Goal: Information Seeking & Learning: Learn about a topic

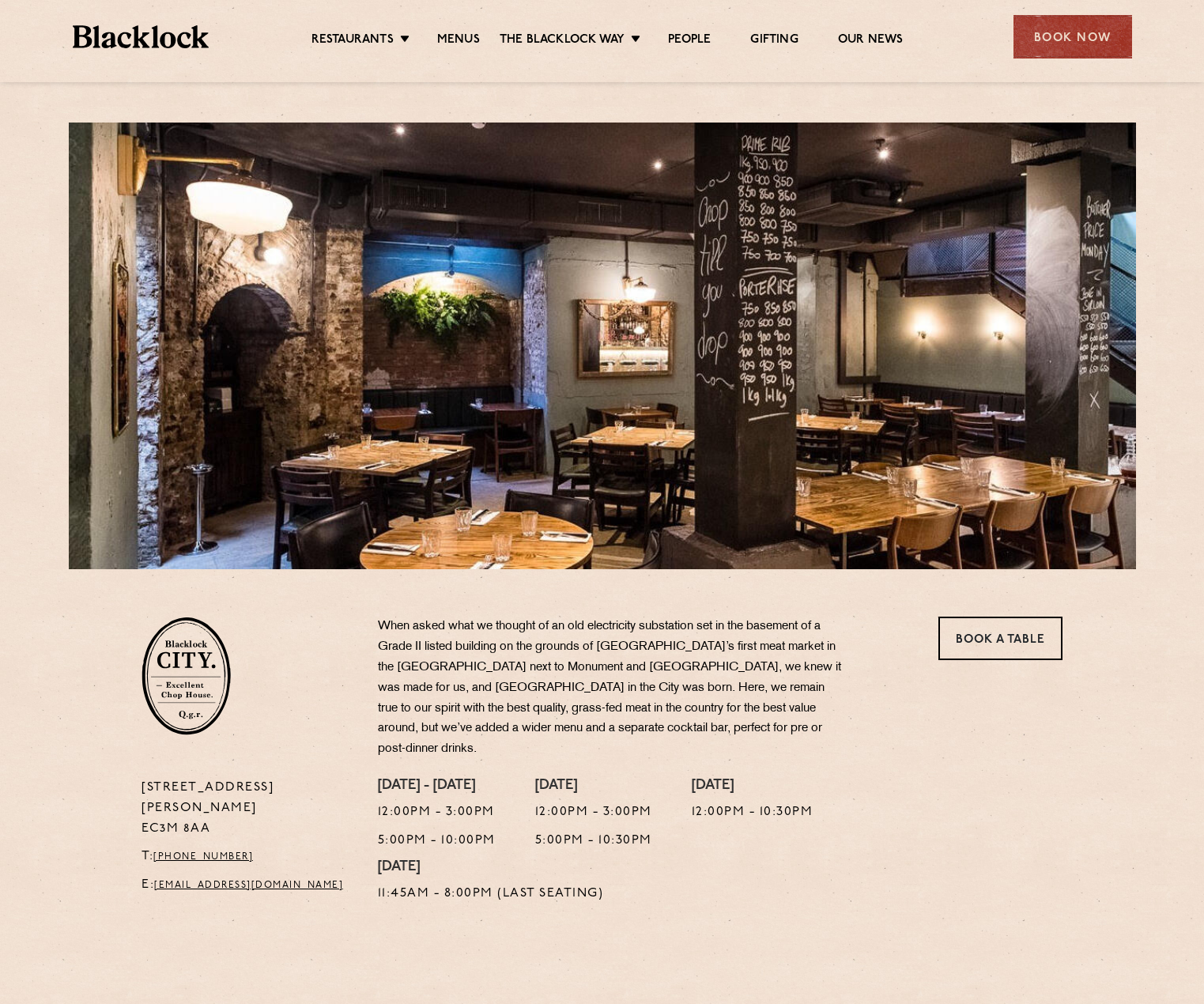
drag, startPoint x: 205, startPoint y: 788, endPoint x: 140, endPoint y: 786, distance: 65.0
click at [140, 786] on div "13 Philpot Lane EC3M 8AA T: +44 20 7998 7676 E: city@theblacklock.com" at bounding box center [248, 845] width 237 height 135
click at [447, 40] on link "Menus" at bounding box center [459, 41] width 42 height 17
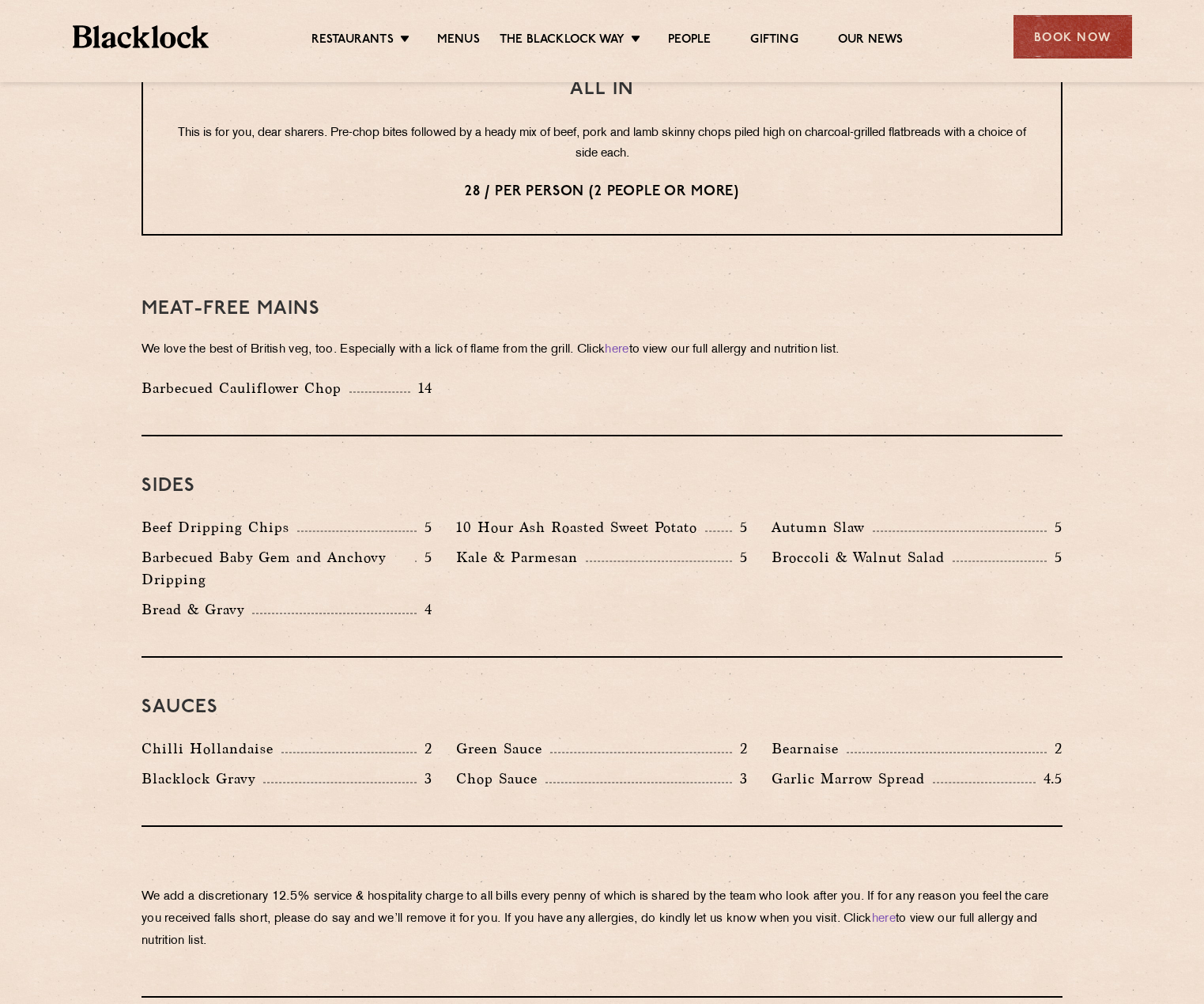
scroll to position [2055, 0]
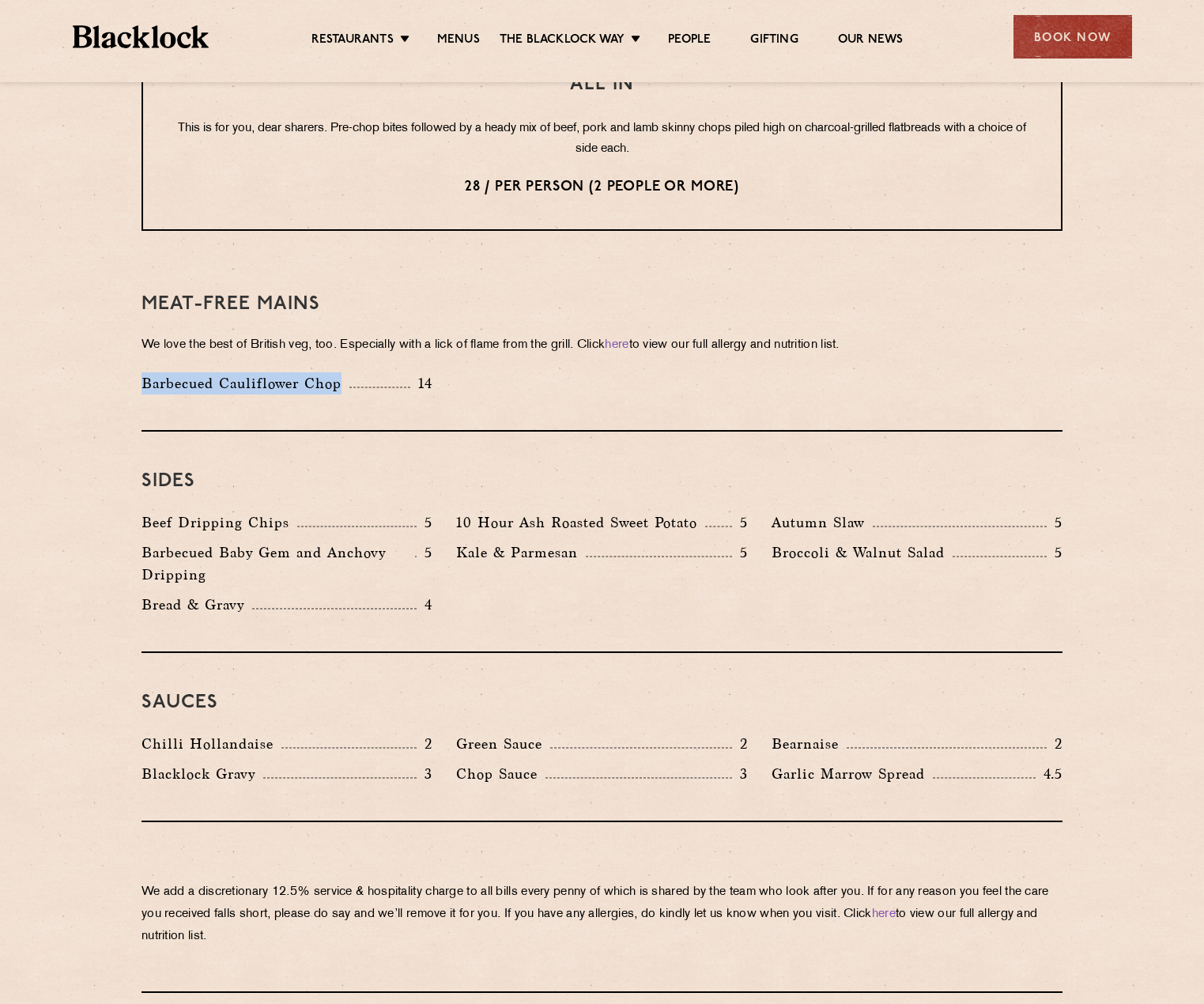
drag, startPoint x: 140, startPoint y: 362, endPoint x: 344, endPoint y: 364, distance: 204.0
click at [344, 372] on div "Barbecued Cauliflower Chop 14" at bounding box center [287, 387] width 314 height 30
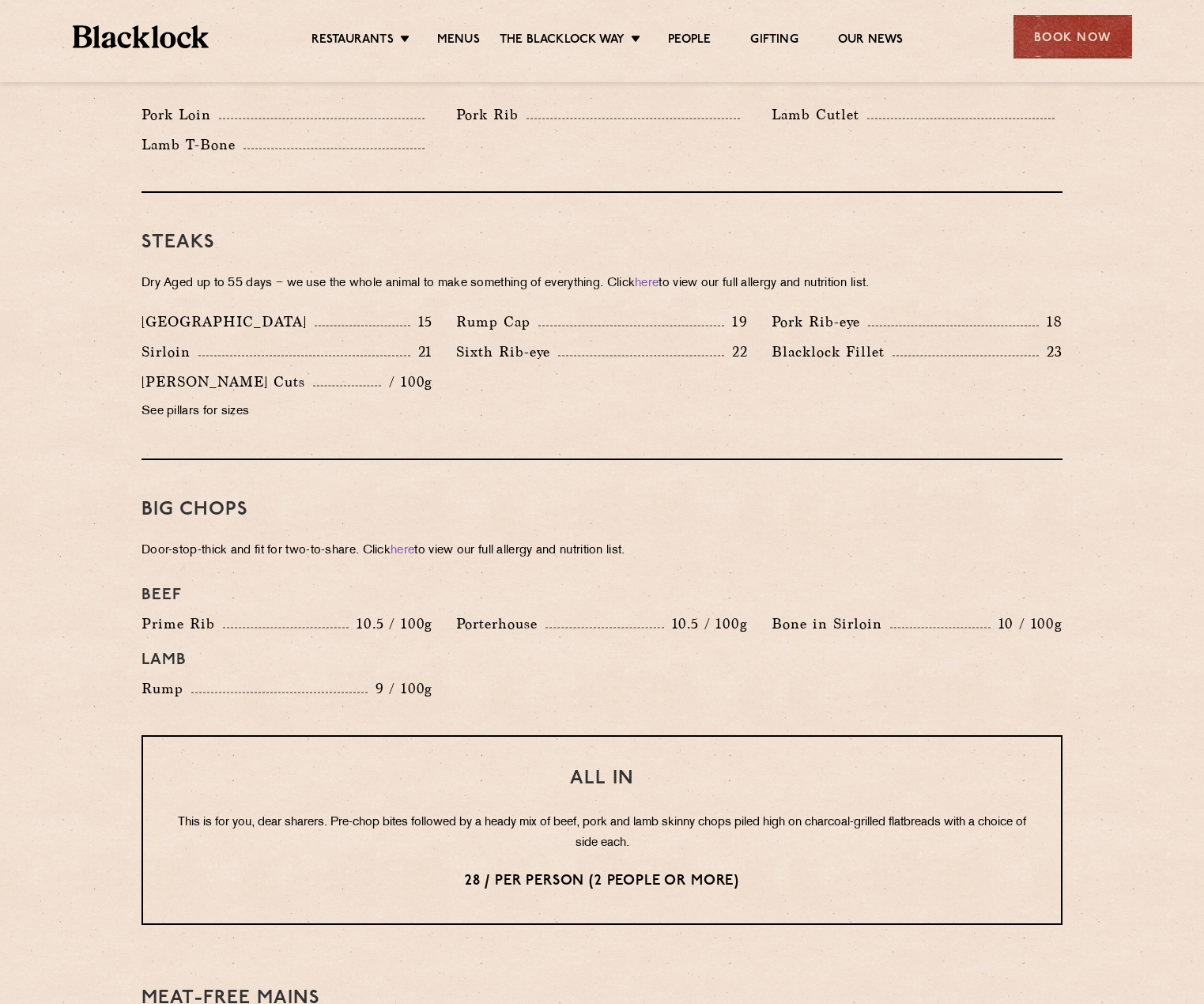
scroll to position [1298, 0]
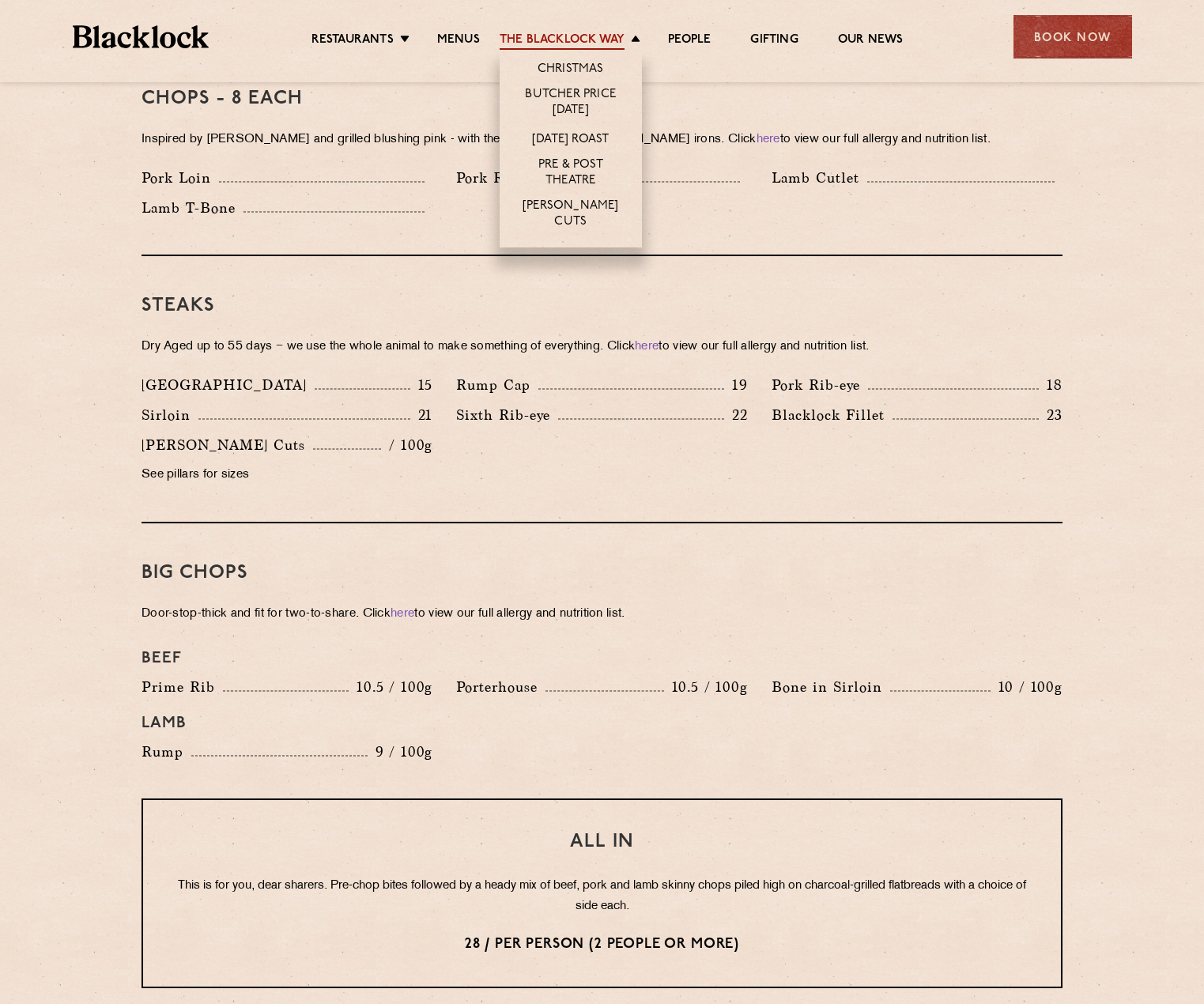
click at [538, 43] on link "The Blacklock Way" at bounding box center [562, 41] width 125 height 17
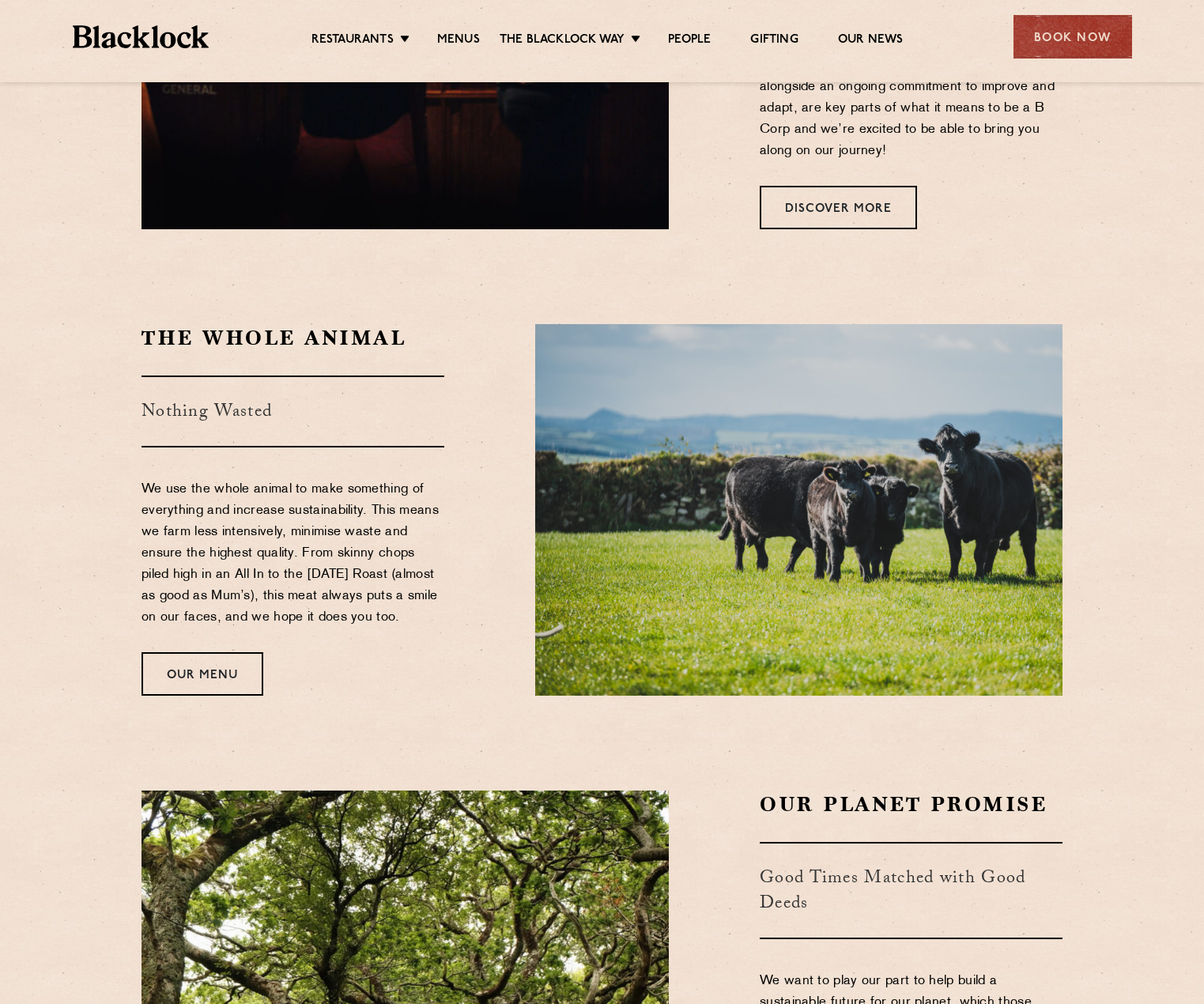
scroll to position [1160, 0]
